Goal: Navigation & Orientation: Understand site structure

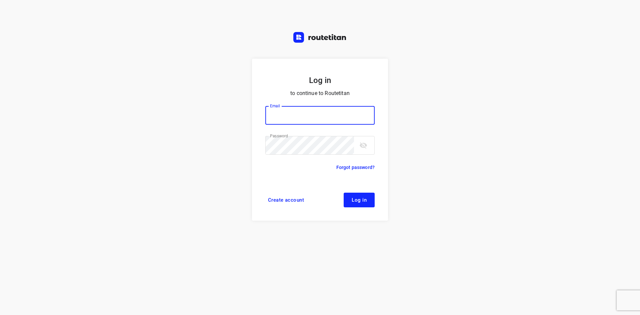
type input "[EMAIL_ADDRESS][DOMAIN_NAME]"
click at [358, 200] on span "Log in" at bounding box center [359, 199] width 15 height 5
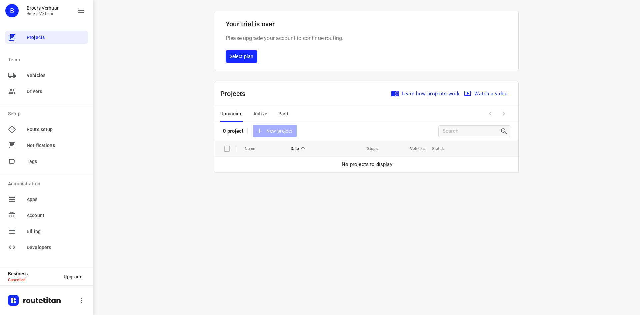
click at [68, 129] on span "Route setup" at bounding box center [56, 129] width 59 height 7
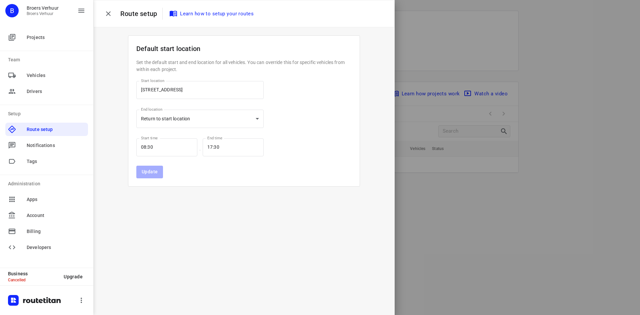
click at [475, 217] on div at bounding box center [320, 157] width 640 height 315
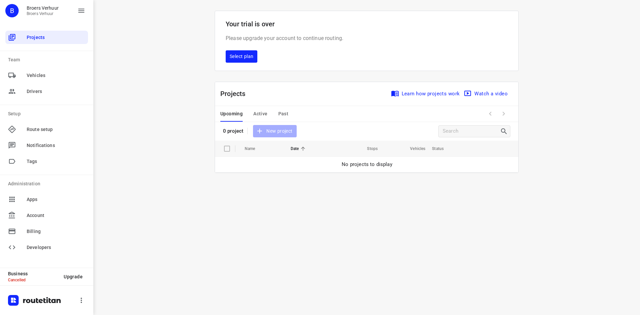
click at [29, 41] on div "Projects" at bounding box center [46, 37] width 83 height 13
click at [35, 42] on div "Projects" at bounding box center [46, 37] width 83 height 13
click at [245, 58] on span "Select plan" at bounding box center [242, 56] width 24 height 8
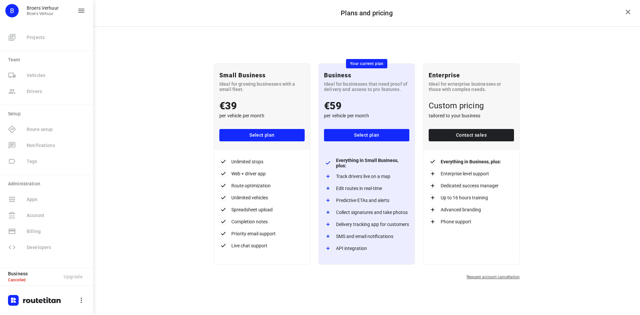
click at [628, 12] on icon "close" at bounding box center [628, 12] width 5 height 5
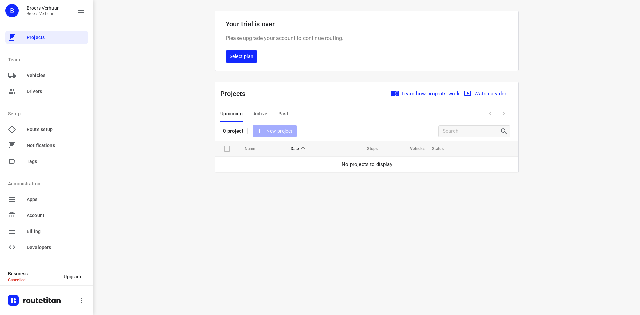
click at [76, 94] on span "Drivers" at bounding box center [56, 91] width 59 height 7
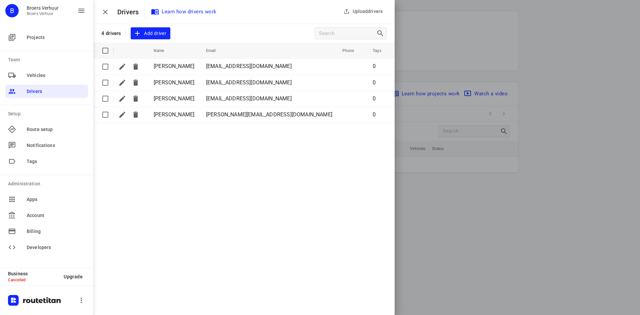
click at [494, 218] on div at bounding box center [320, 157] width 640 height 315
